Goal: Contribute content

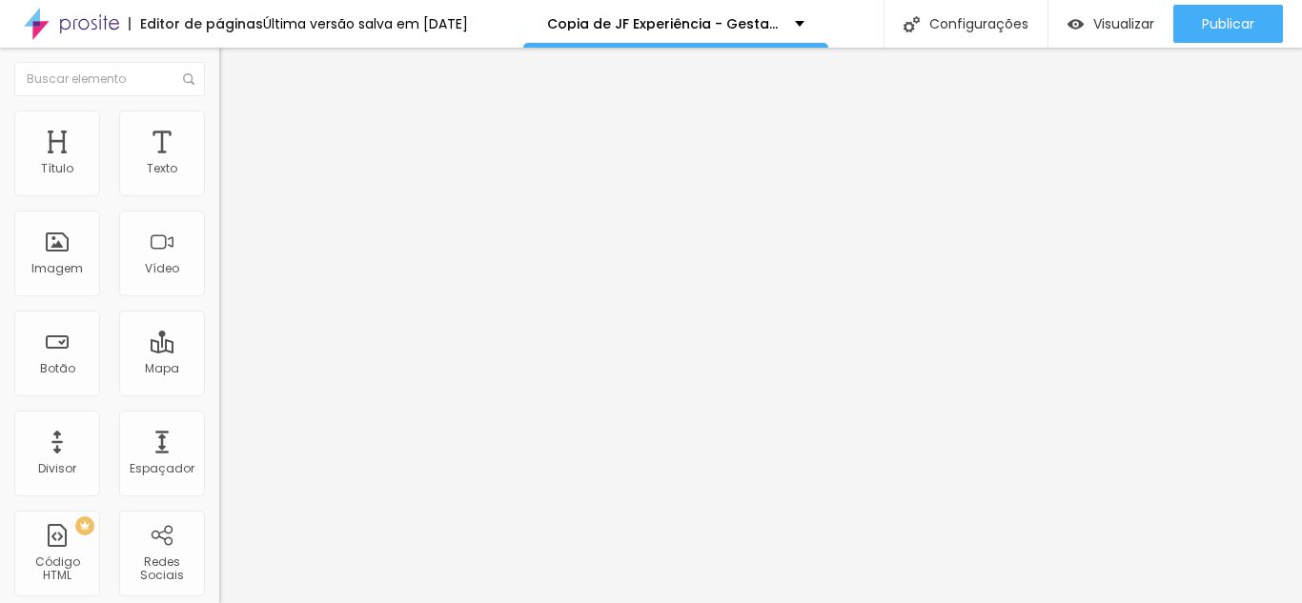
drag, startPoint x: 51, startPoint y: 332, endPoint x: 212, endPoint y: 386, distance: 170.0
click at [219, 386] on div "Número do WhatsApp * + 55 Texto do botão Gostaria de solicitar um orçamento Men…" at bounding box center [328, 482] width 219 height 636
drag, startPoint x: 162, startPoint y: 386, endPoint x: 19, endPoint y: 318, distance: 158.2
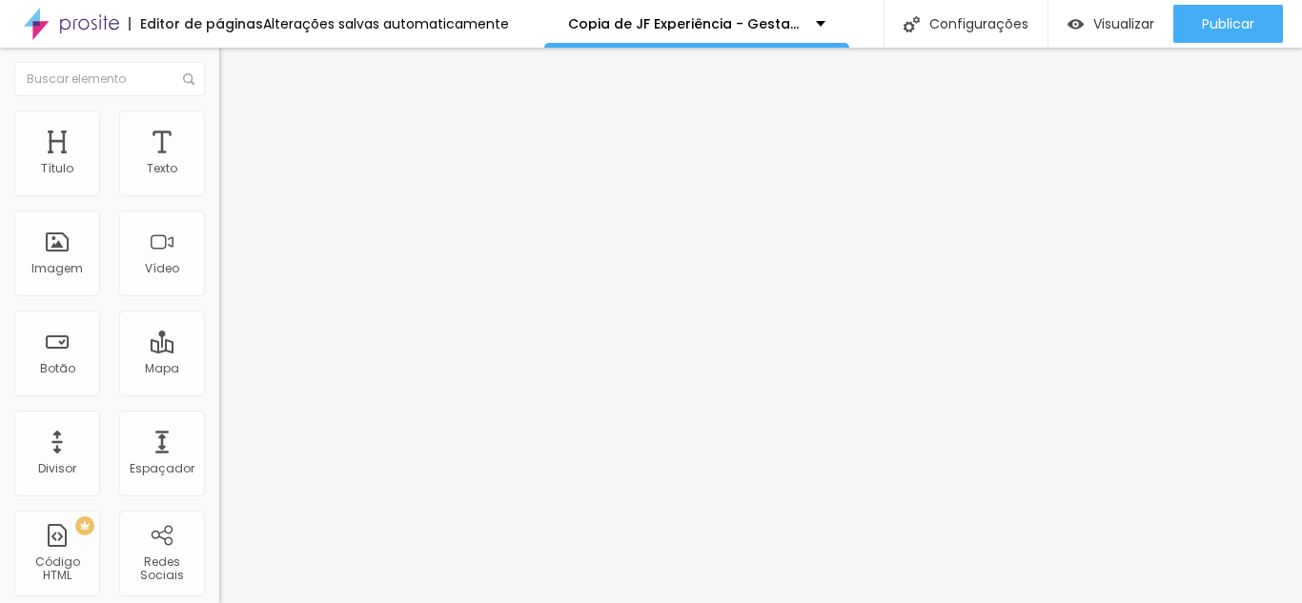
type textarea "[PERSON_NAME], vim pelo seu site e gostaria de solicitar um orçamento para o en…"
drag, startPoint x: 173, startPoint y: 370, endPoint x: 6, endPoint y: 308, distance: 178.0
click at [219, 308] on div "Número do WhatsApp * [PHONE_NUMBER] + 55 Texto do botão Gostei! quero mais info…" at bounding box center [328, 482] width 219 height 636
paste textarea "[PERSON_NAME], vim pelo seu site e gostaria de solicitar um orçamento para o en…"
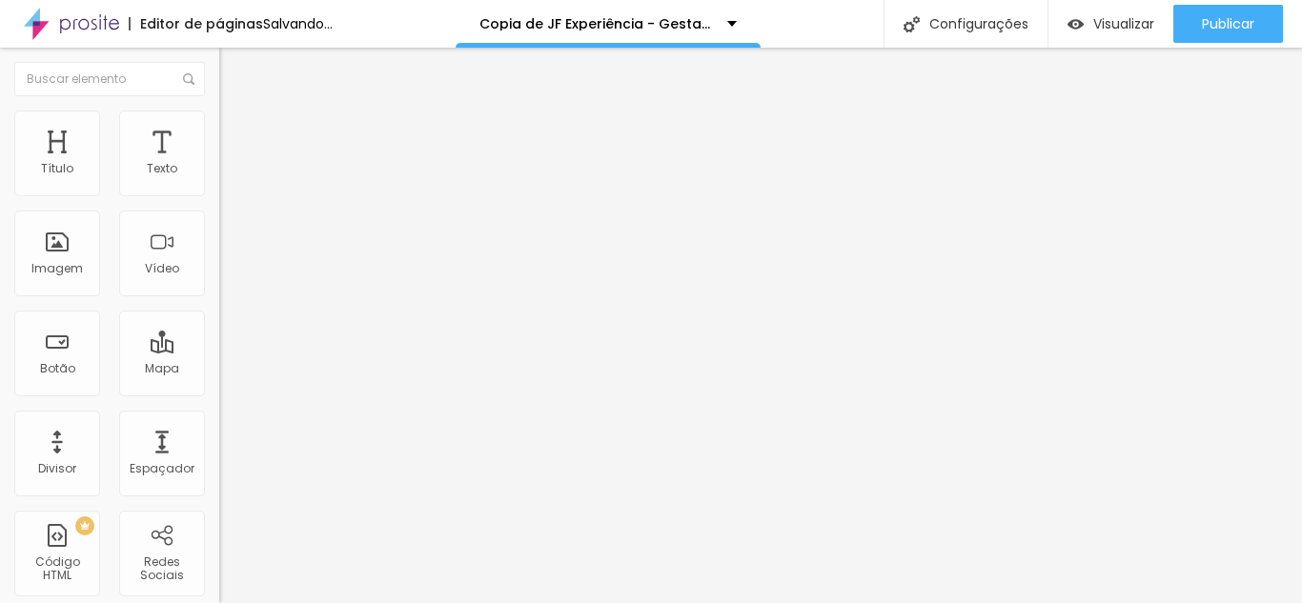
type textarea "[PERSON_NAME], vim pelo seu site e gostaria de solicitar um orçamento para o en…"
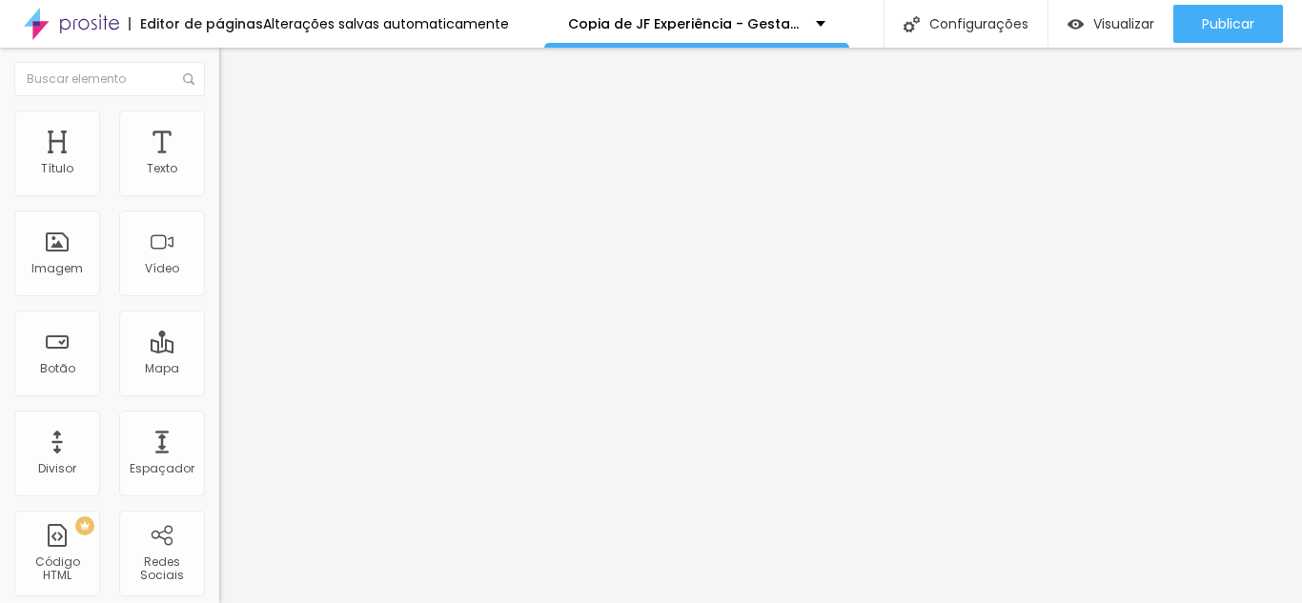
drag, startPoint x: 164, startPoint y: 371, endPoint x: 0, endPoint y: 321, distance: 171.3
click at [219, 321] on div "Número do WhatsApp * + 55 Texto do botão Adorei! Gostaria de um orçamento. Mens…" at bounding box center [328, 482] width 219 height 636
paste textarea "[PERSON_NAME], vim pelo seu site e gostaria de solicitar um orçamento para o en…"
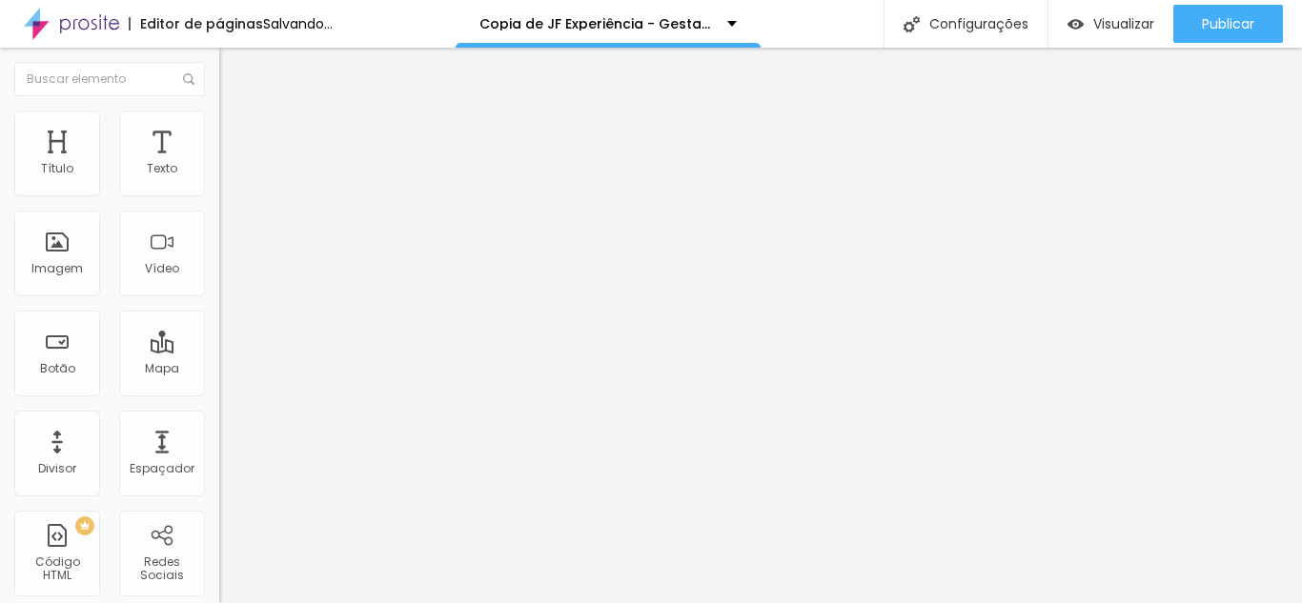
type textarea "[PERSON_NAME], vim pelo seu site e gostaria de solicitar um orçamento para o en…"
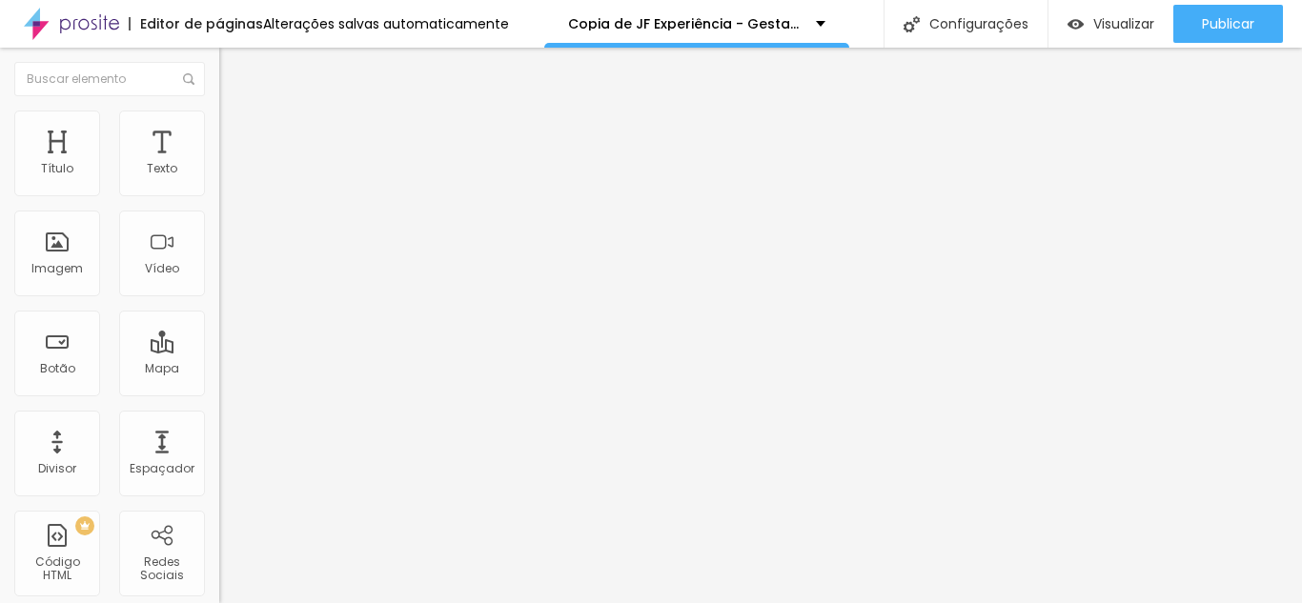
drag, startPoint x: 110, startPoint y: 390, endPoint x: 0, endPoint y: 319, distance: 130.4
click at [219, 319] on div "Número do WhatsApp * + 55 Texto do botão Solicitar agendamento Mensagem Olá, ch…" at bounding box center [328, 482] width 219 height 636
paste textarea "[PERSON_NAME], vim pelo seu site e gostaria de solicitar um orçamento para o en…"
type textarea "[PERSON_NAME], vim pelo seu site e gostaria de solicitar um orçamento para o en…"
drag, startPoint x: 116, startPoint y: 387, endPoint x: 10, endPoint y: 298, distance: 138.0
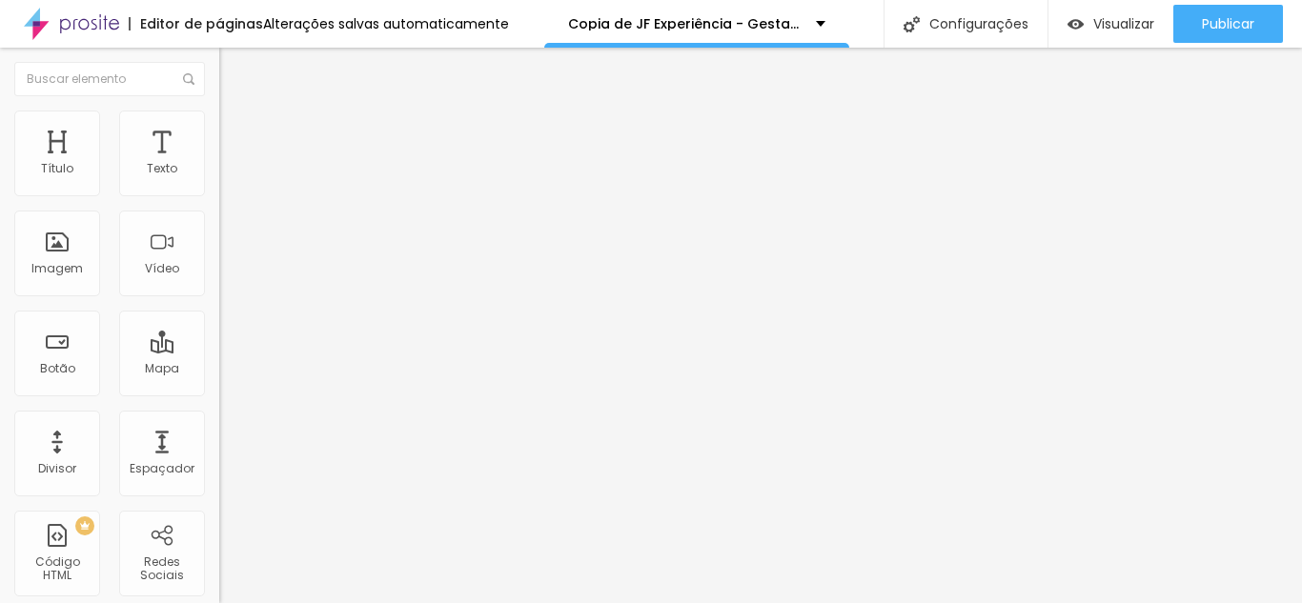
click at [219, 305] on div "Número do WhatsApp * + 55 Texto do botão Falar com a equipe do Gabriel Mensagem…" at bounding box center [328, 482] width 219 height 636
paste textarea "[PERSON_NAME], vim pelo seu site e gostaria de solicitar um orçamento para o en…"
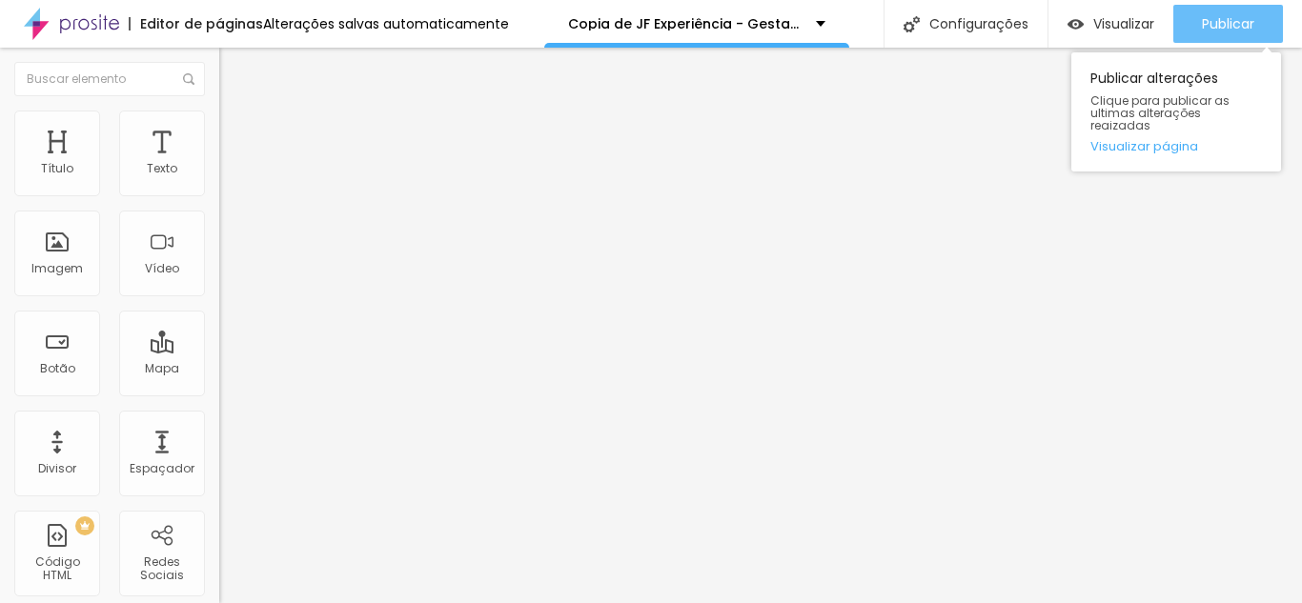
type textarea "[PERSON_NAME], vim pelo seu site e gostaria de solicitar um orçamento para o en…"
click at [1219, 16] on span "Publicar" at bounding box center [1228, 23] width 52 height 15
